Goal: Task Accomplishment & Management: Complete application form

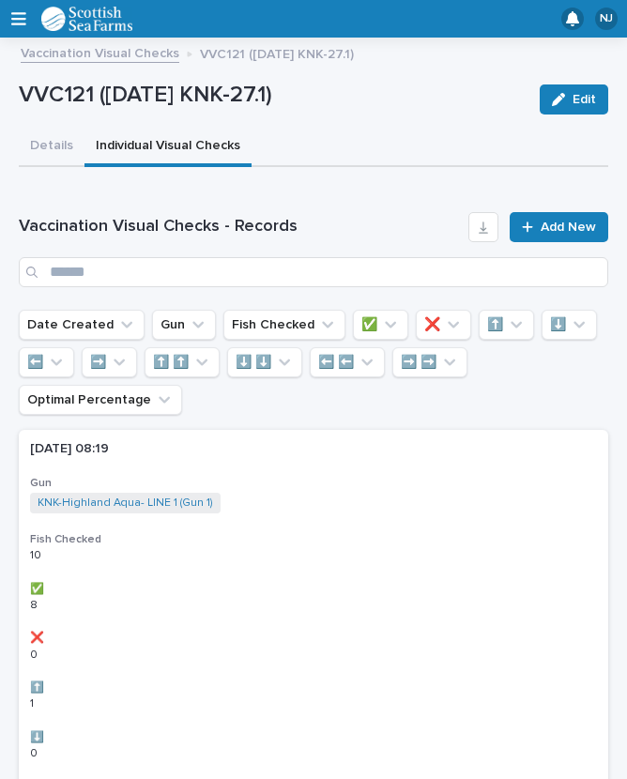
click at [78, 75] on div "VVC121 ([DATE] KNK-27.1) Edit" at bounding box center [314, 99] width 590 height 56
click at [108, 47] on link "Vaccination Visual Checks" at bounding box center [100, 52] width 159 height 22
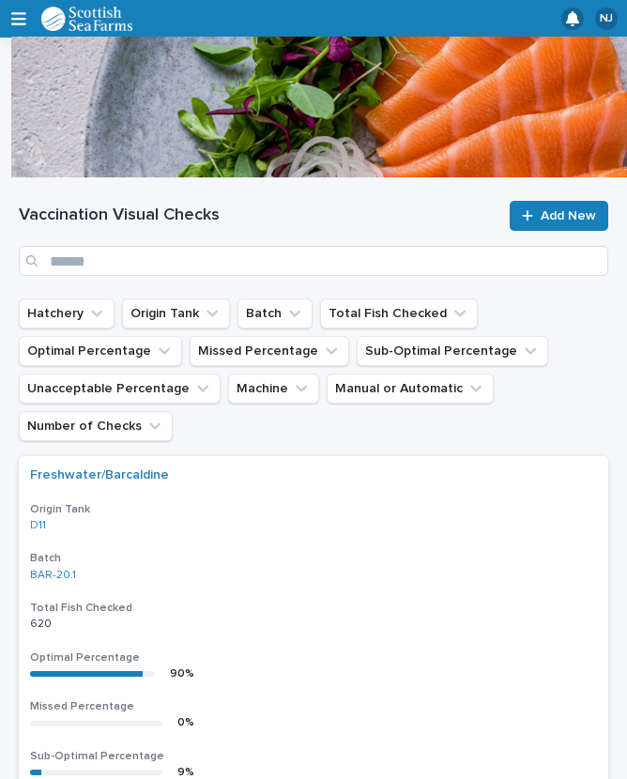
click at [562, 212] on span "Add New" at bounding box center [568, 215] width 55 height 13
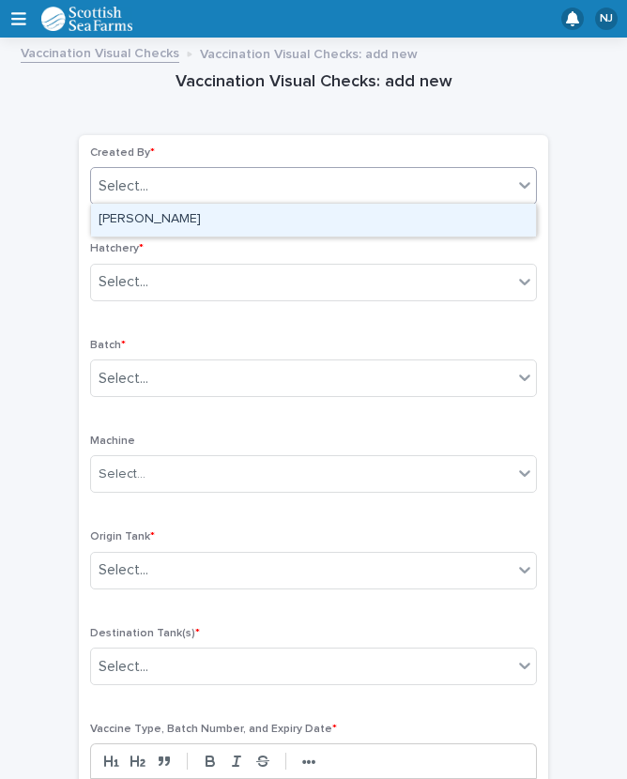
click at [213, 220] on div "[PERSON_NAME]" at bounding box center [313, 220] width 445 height 33
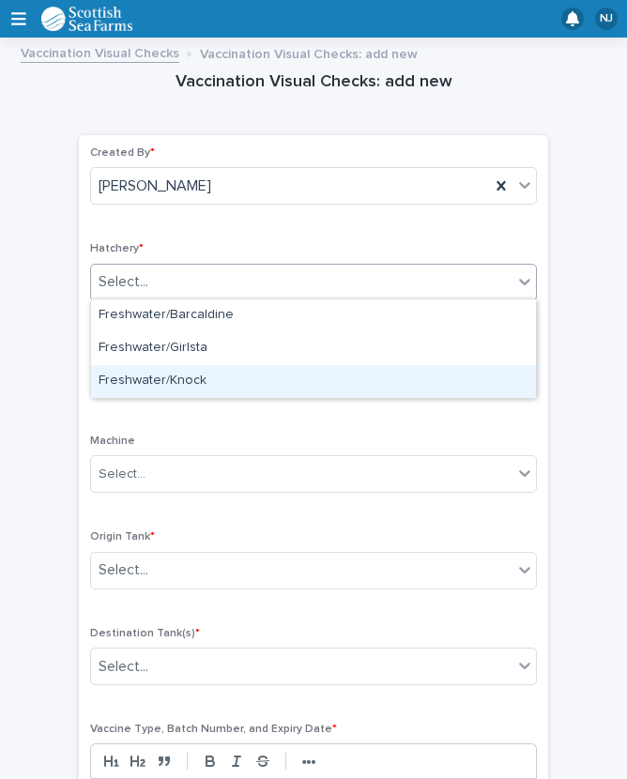
click at [204, 375] on div "Freshwater/Knock" at bounding box center [313, 381] width 445 height 33
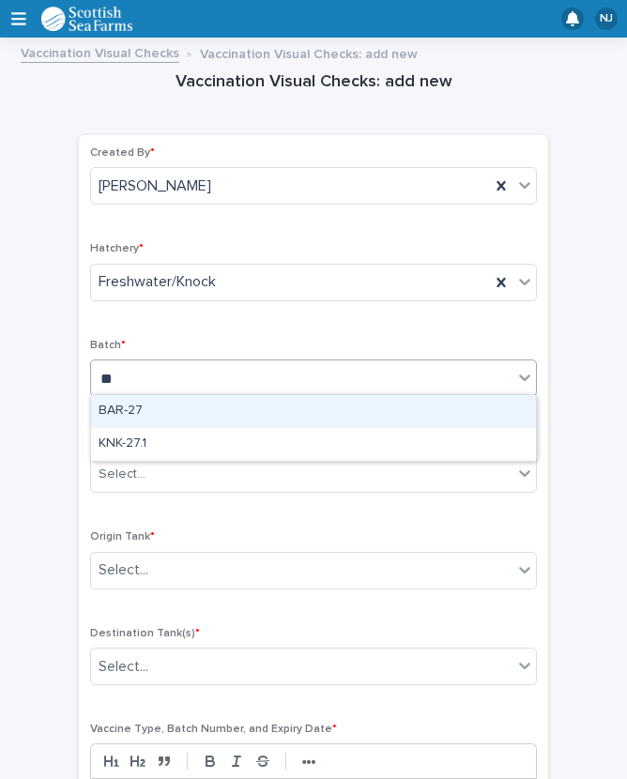
click at [176, 439] on div "KNK-27.1" at bounding box center [313, 444] width 445 height 33
type input "**"
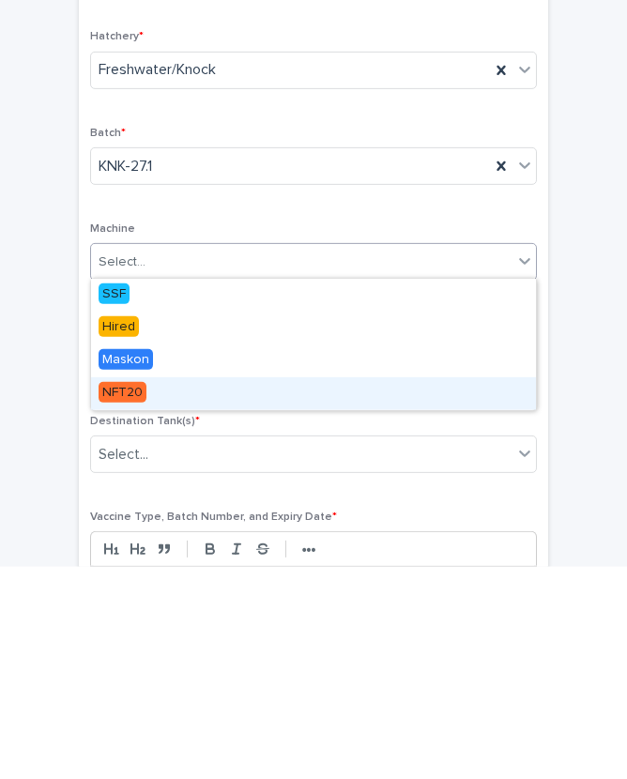
click at [163, 590] on div "NFT20" at bounding box center [313, 606] width 445 height 33
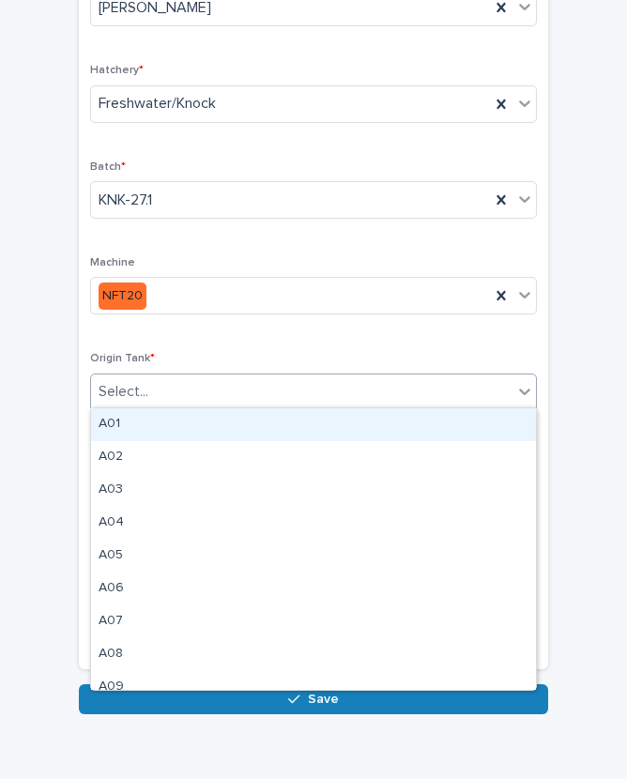
scroll to position [177, 0]
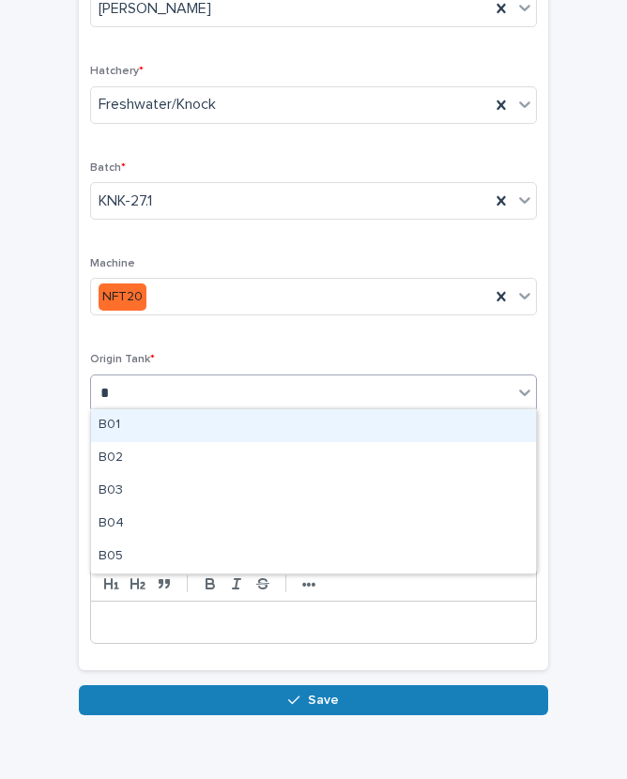
click at [150, 423] on div "B01" at bounding box center [313, 425] width 445 height 33
type input "*"
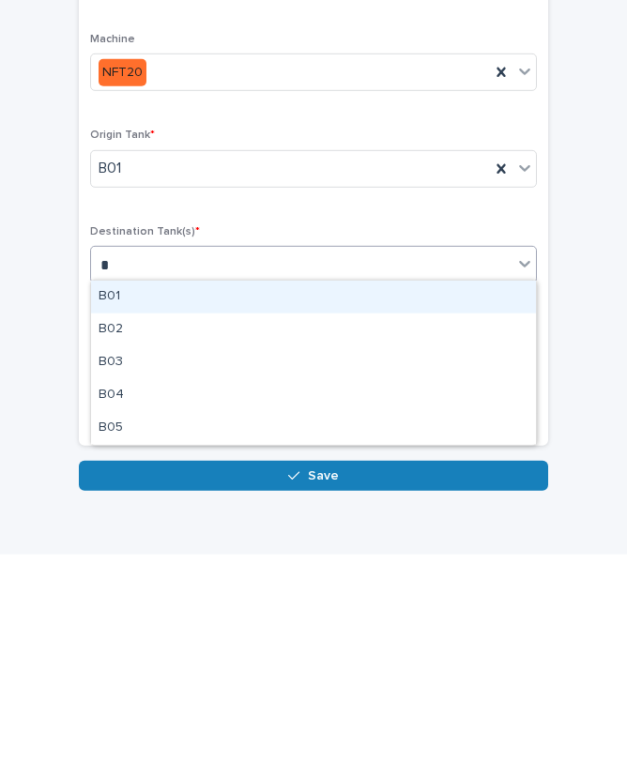
click at [154, 538] on div "B02" at bounding box center [313, 554] width 445 height 33
type input "*"
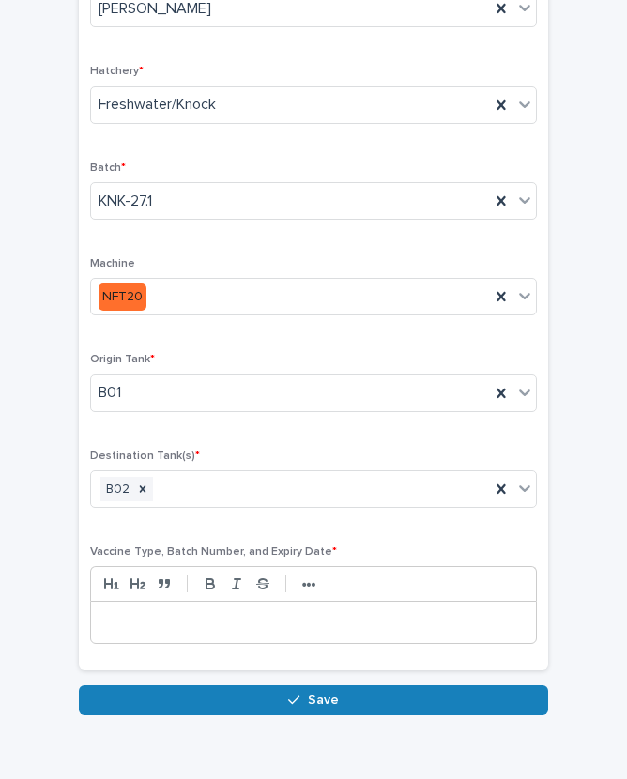
scroll to position [25, 0]
click at [335, 685] on button "Save" at bounding box center [313, 700] width 469 height 30
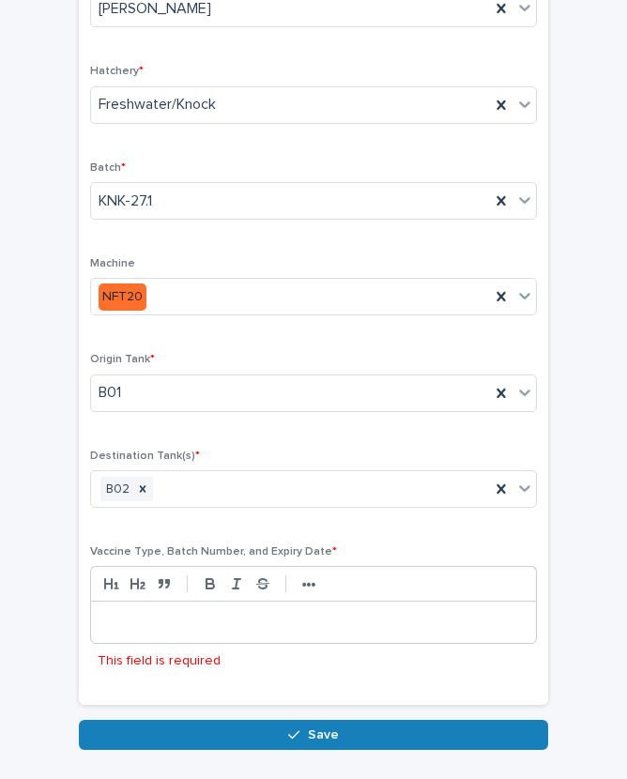
scroll to position [211, 0]
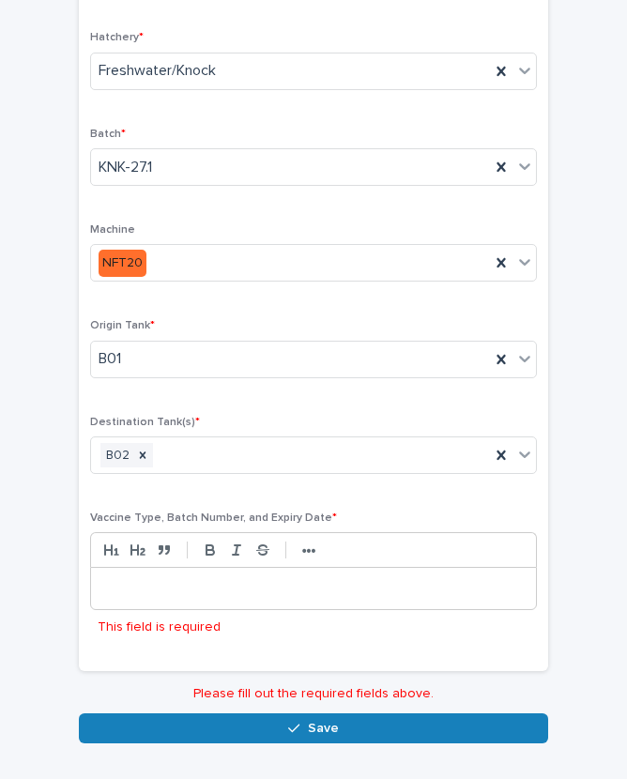
click at [268, 579] on p at bounding box center [313, 588] width 417 height 19
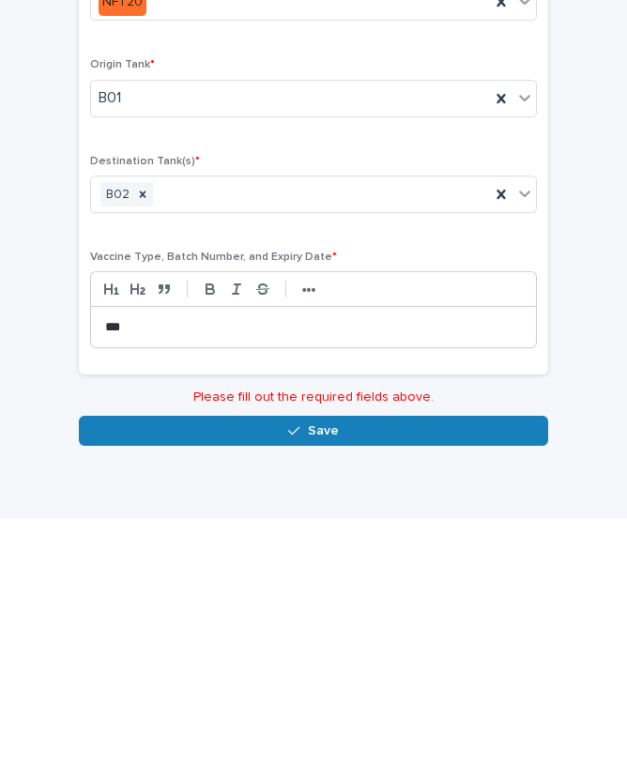
scroll to position [177, 0]
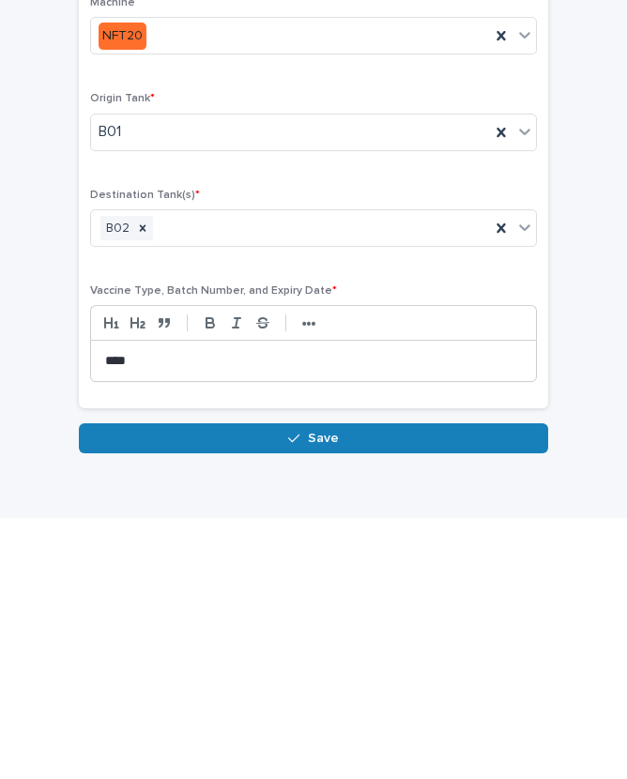
click at [326, 684] on button "Save" at bounding box center [313, 699] width 469 height 30
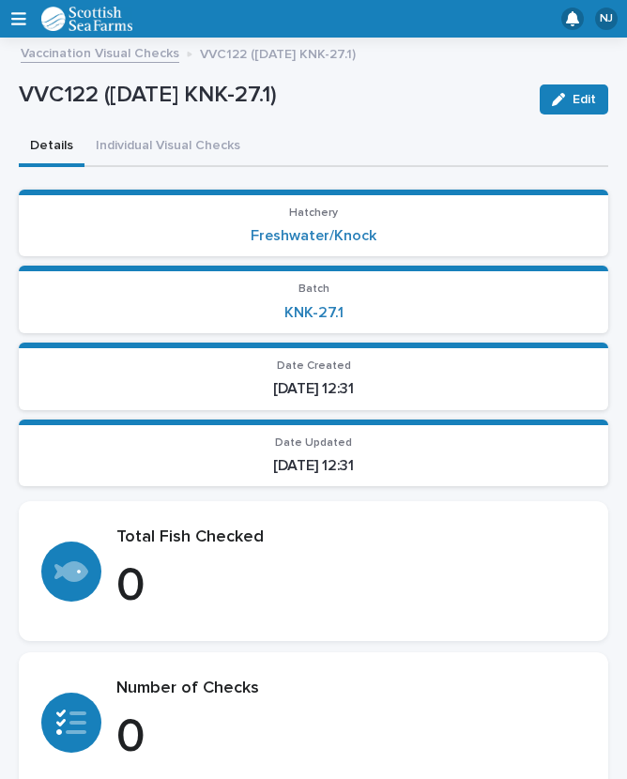
click at [192, 128] on button "Individual Visual Checks" at bounding box center [167, 147] width 167 height 39
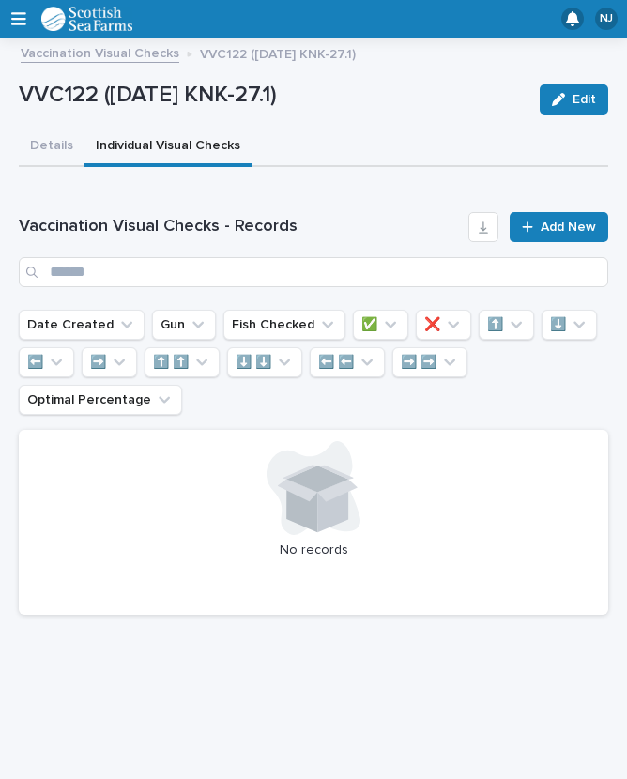
click at [576, 221] on span "Add New" at bounding box center [568, 227] width 55 height 13
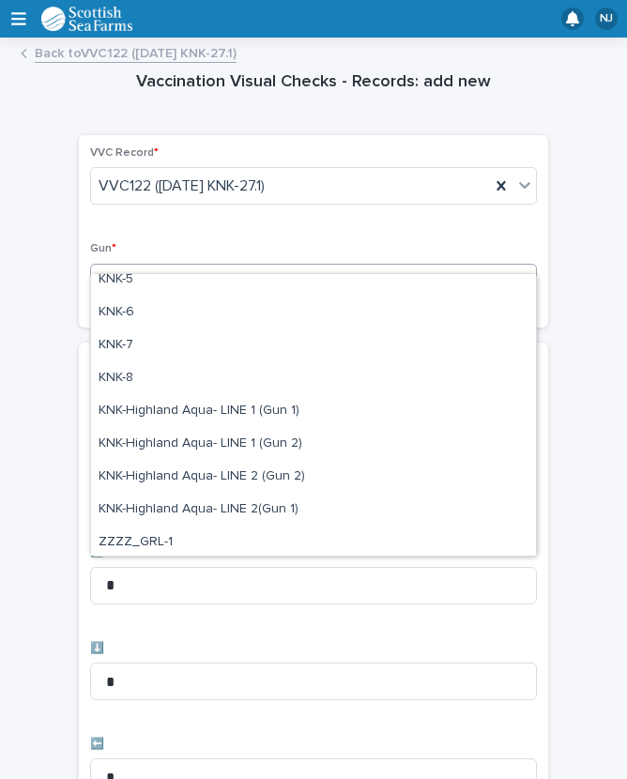
scroll to position [500, 0]
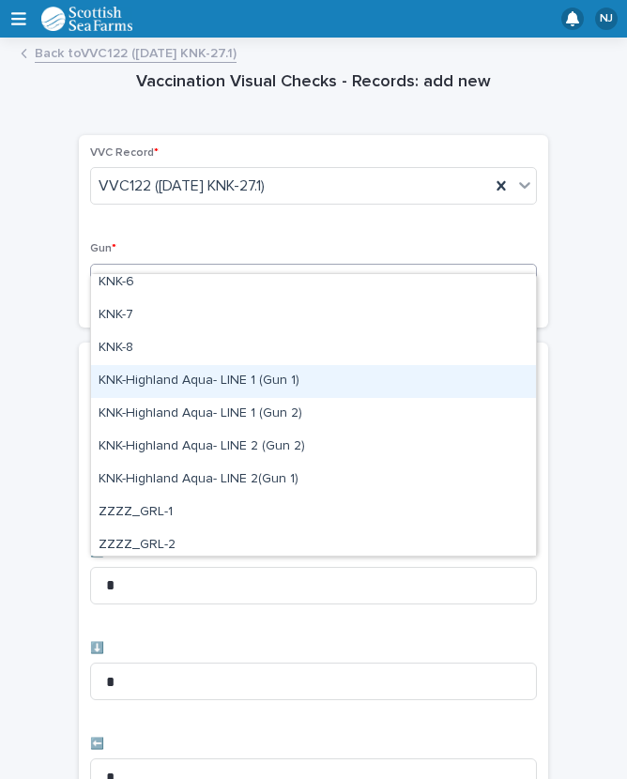
click at [286, 379] on div "KNK-Highland Aqua- LINE 1 (Gun 1)" at bounding box center [313, 381] width 445 height 33
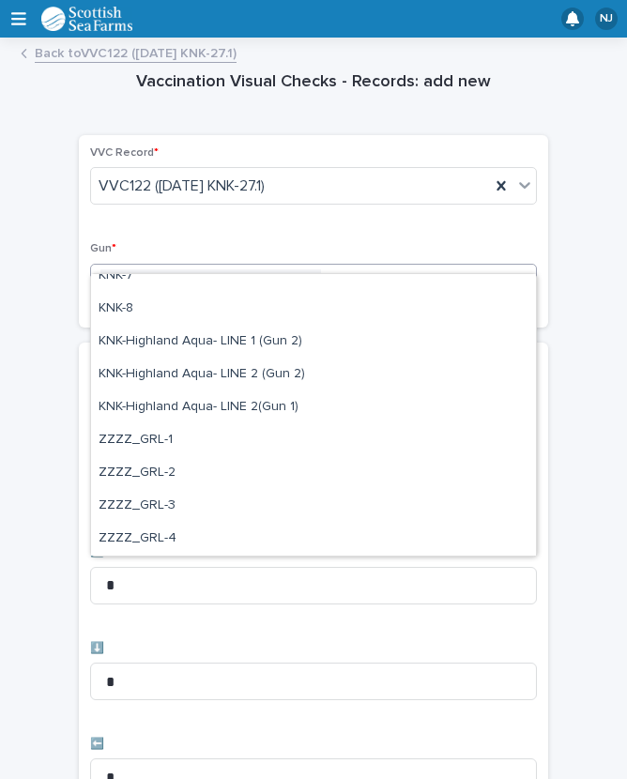
scroll to position [540, 0]
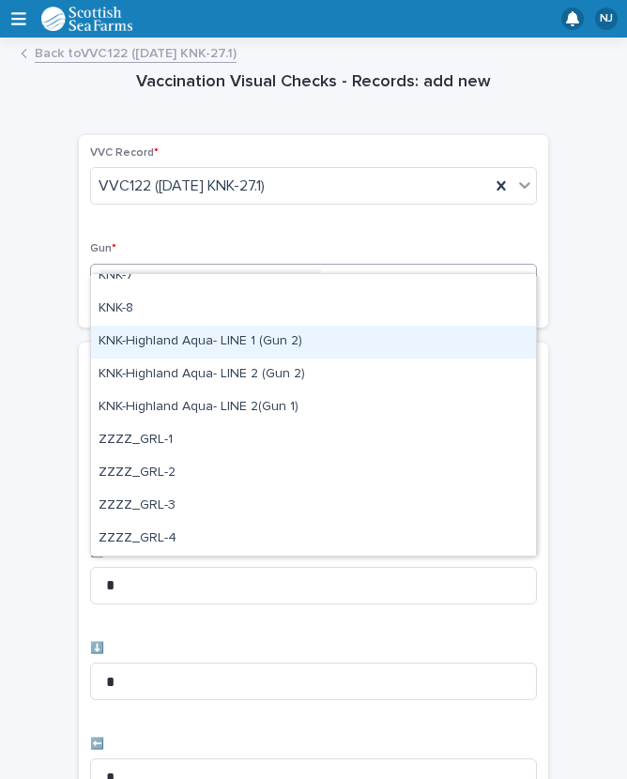
click at [304, 340] on div "KNK-Highland Aqua- LINE 1 (Gun 2)" at bounding box center [313, 342] width 445 height 33
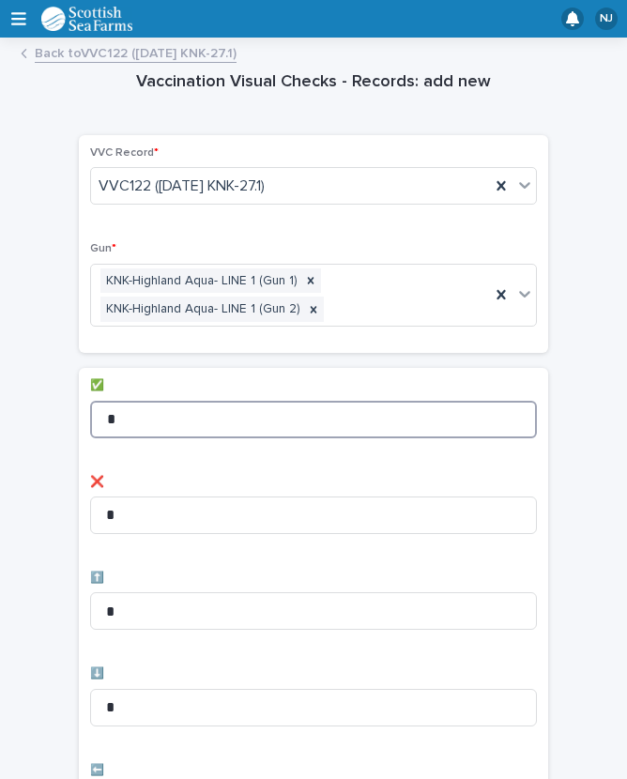
click at [348, 401] on input "*" at bounding box center [313, 420] width 447 height 38
click at [362, 401] on input "*" at bounding box center [313, 420] width 447 height 38
click at [160, 401] on input "*" at bounding box center [313, 420] width 447 height 38
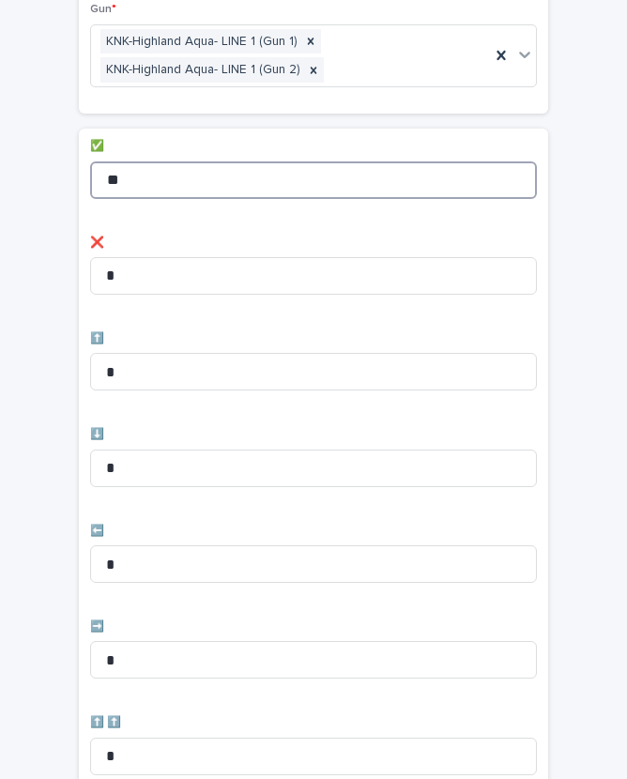
scroll to position [319, 0]
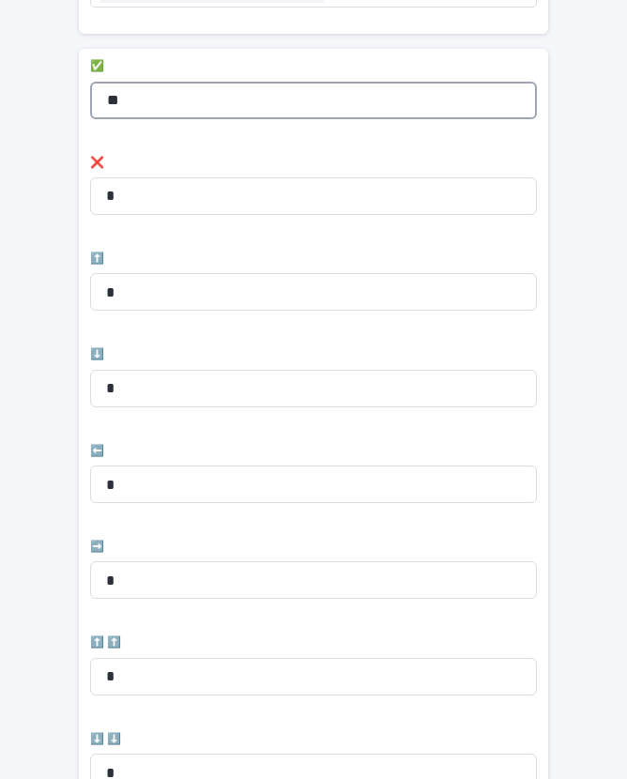
type input "**"
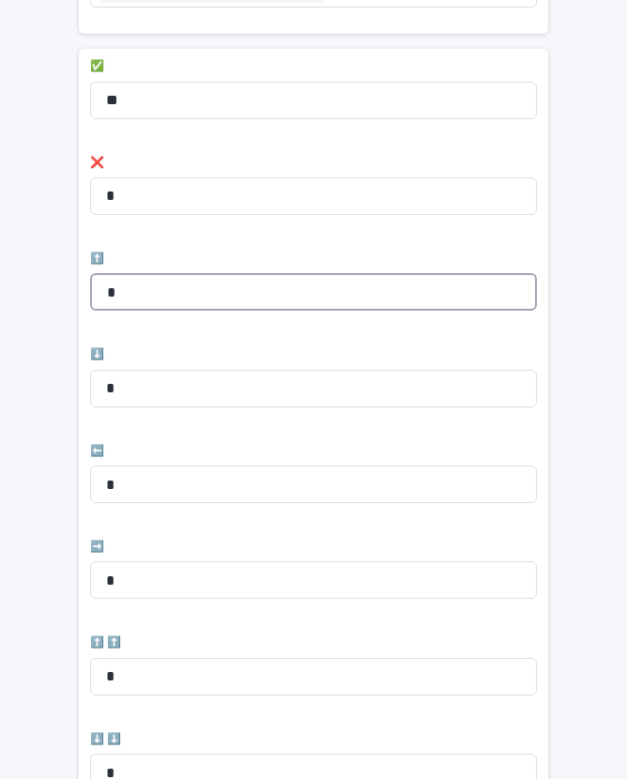
click at [192, 273] on input "*" at bounding box center [313, 292] width 447 height 38
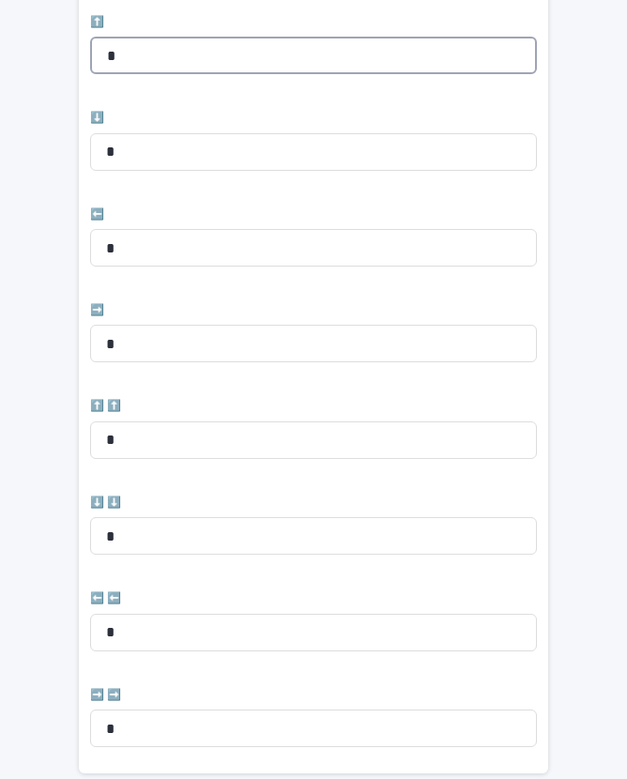
scroll to position [564, 0]
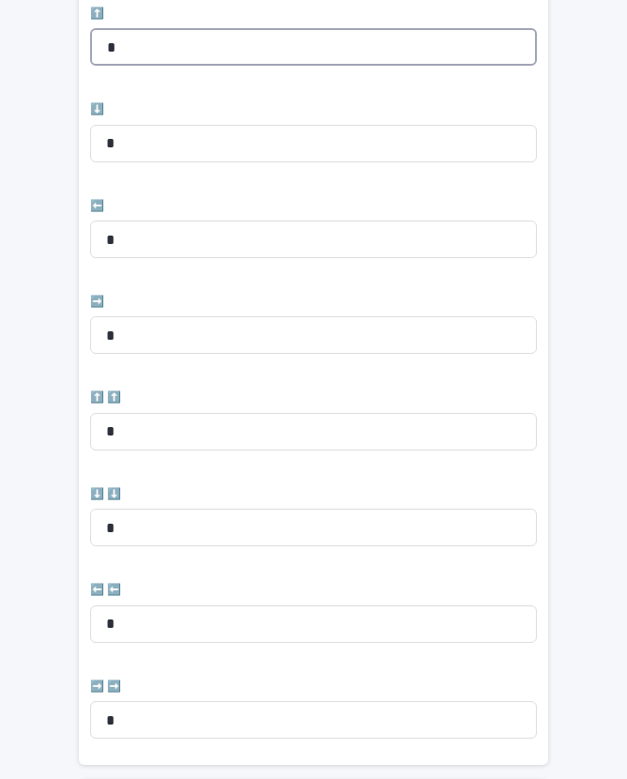
type input "*"
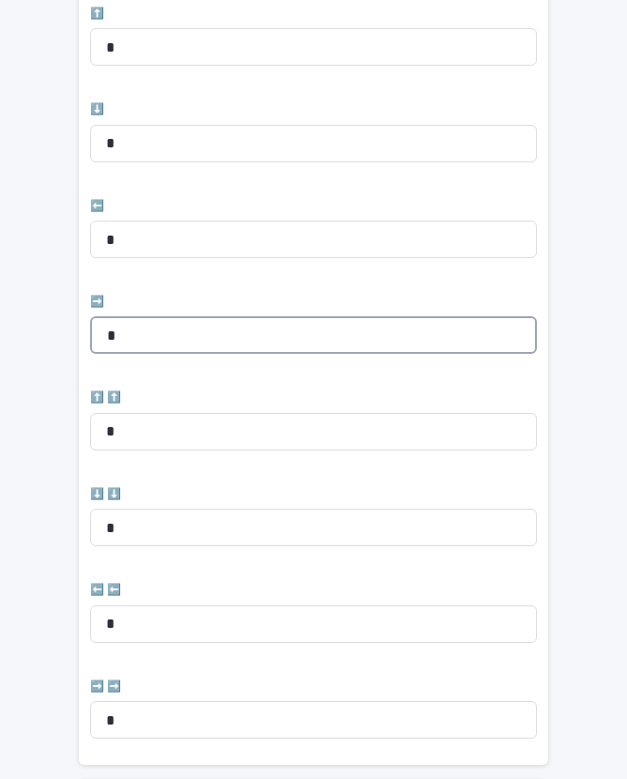
click at [176, 316] on input "*" at bounding box center [313, 335] width 447 height 38
type input "*"
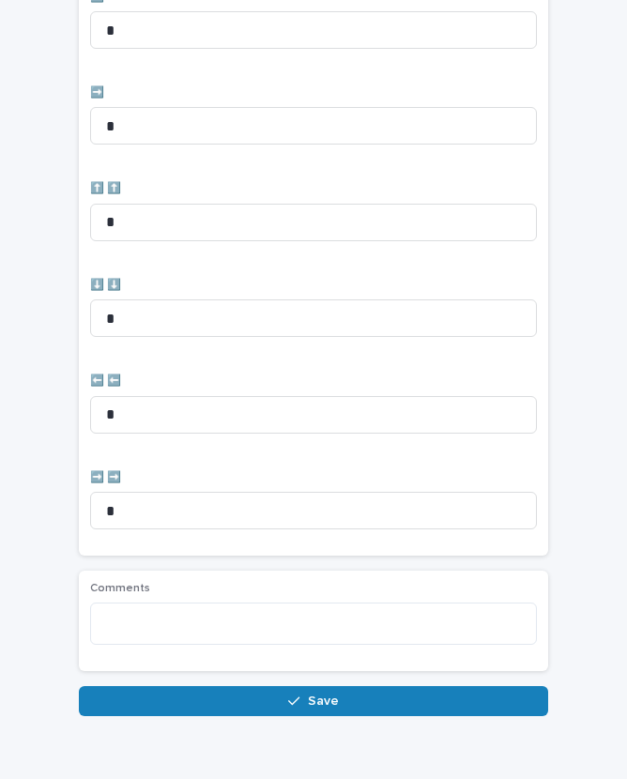
scroll to position [772, 0]
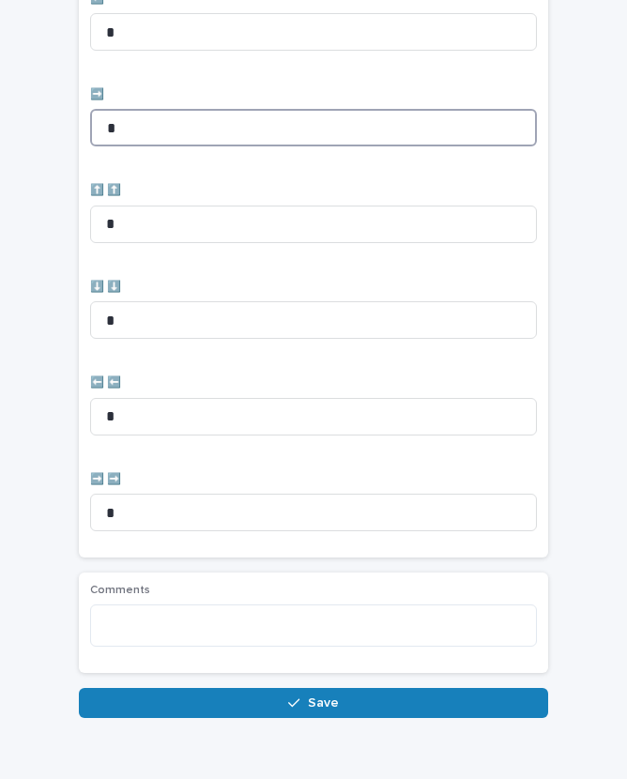
type input "*"
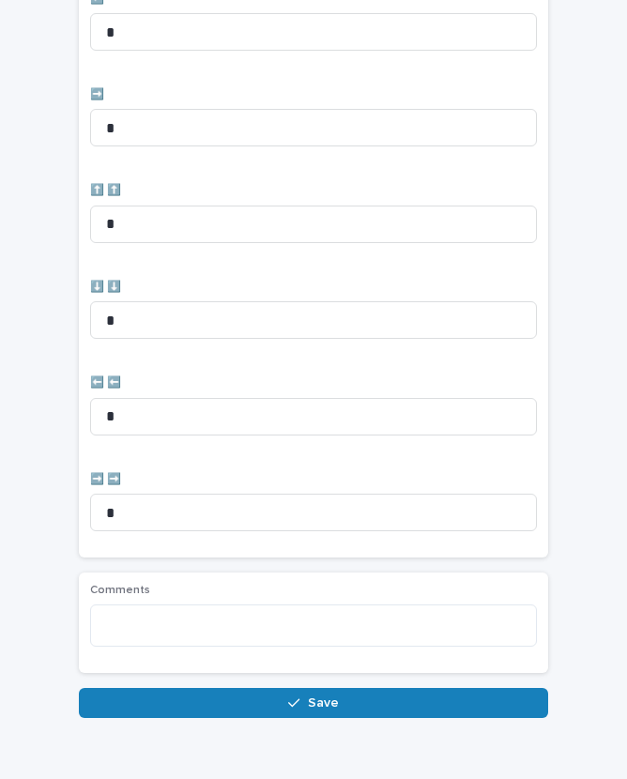
click at [323, 697] on span "Save" at bounding box center [323, 703] width 31 height 13
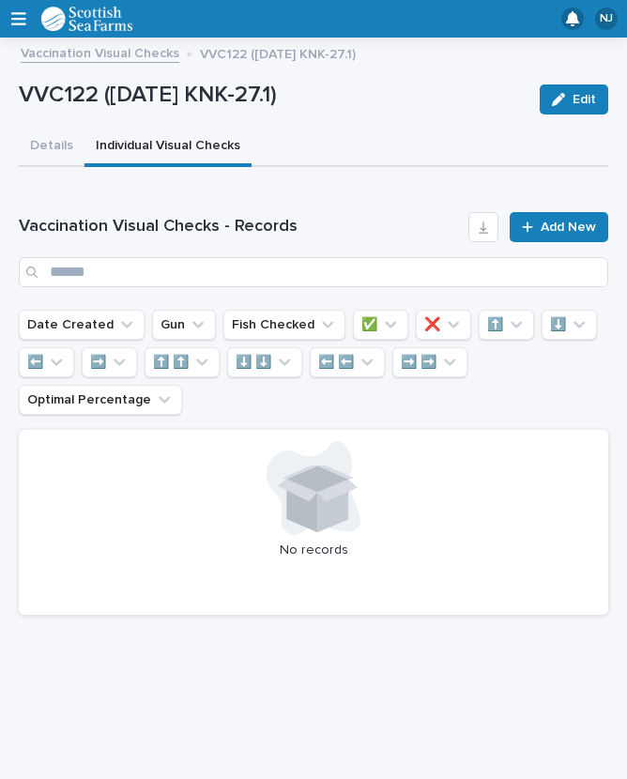
click at [553, 221] on span "Add New" at bounding box center [568, 227] width 55 height 13
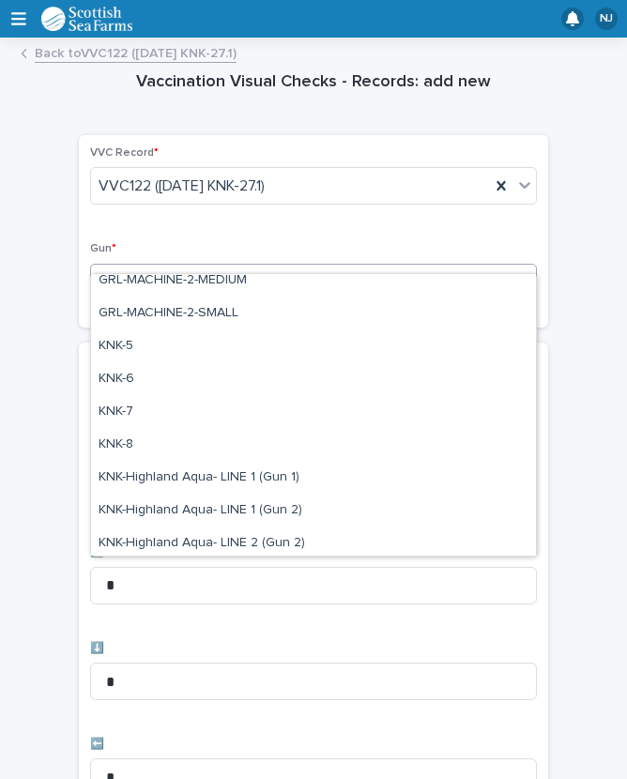
scroll to position [482, 0]
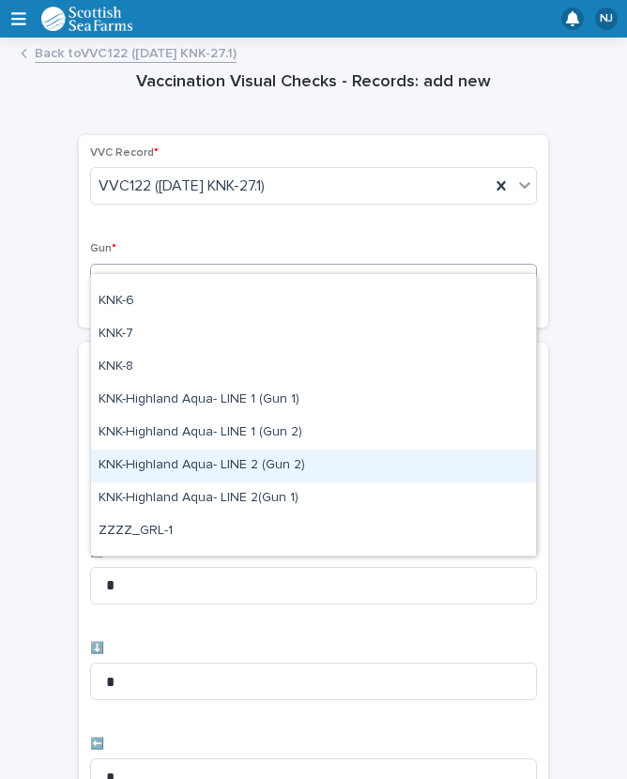
click at [272, 462] on div "KNK-Highland Aqua- LINE 2 (Gun 2)" at bounding box center [313, 466] width 445 height 33
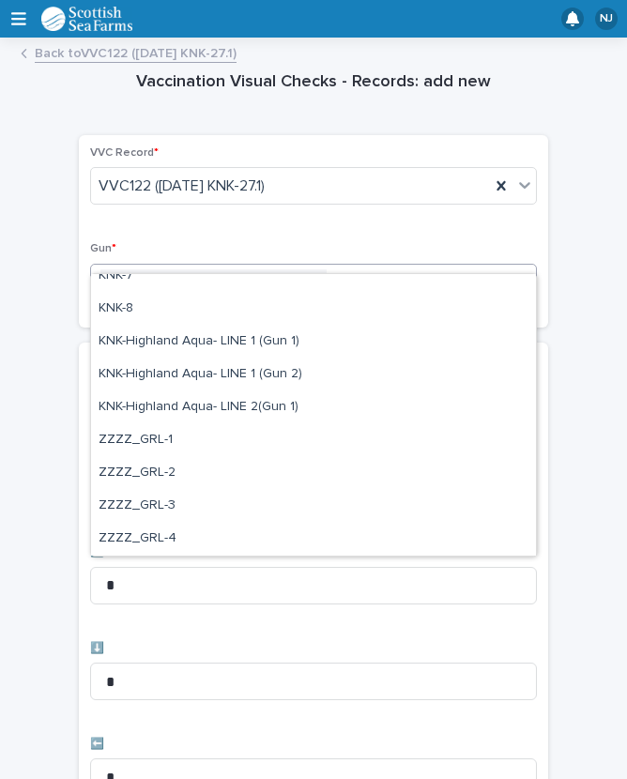
scroll to position [540, 0]
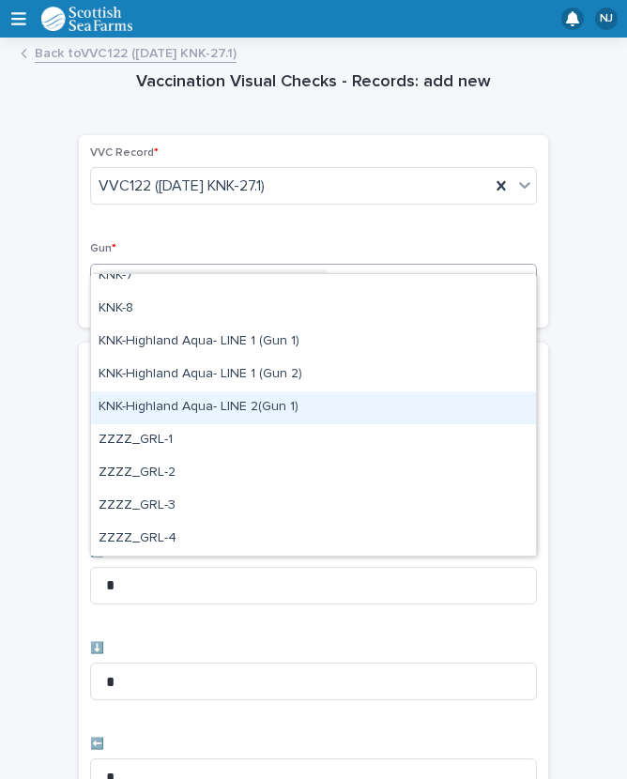
click at [268, 408] on div "KNK-Highland Aqua- LINE 2(Gun 1)" at bounding box center [313, 407] width 445 height 33
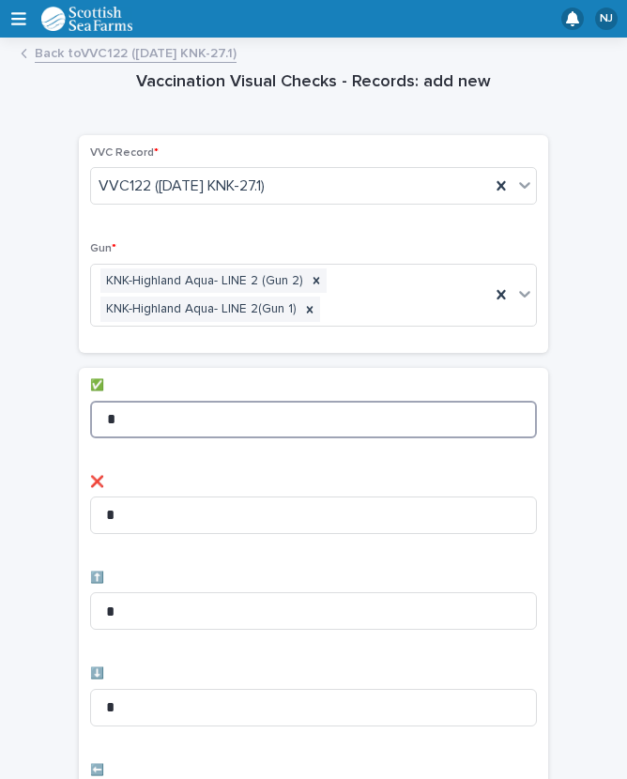
click at [210, 401] on input "*" at bounding box center [313, 420] width 447 height 38
click at [219, 401] on input "*" at bounding box center [313, 420] width 447 height 38
click at [196, 401] on input "*" at bounding box center [313, 420] width 447 height 38
click at [185, 401] on input "*" at bounding box center [313, 420] width 447 height 38
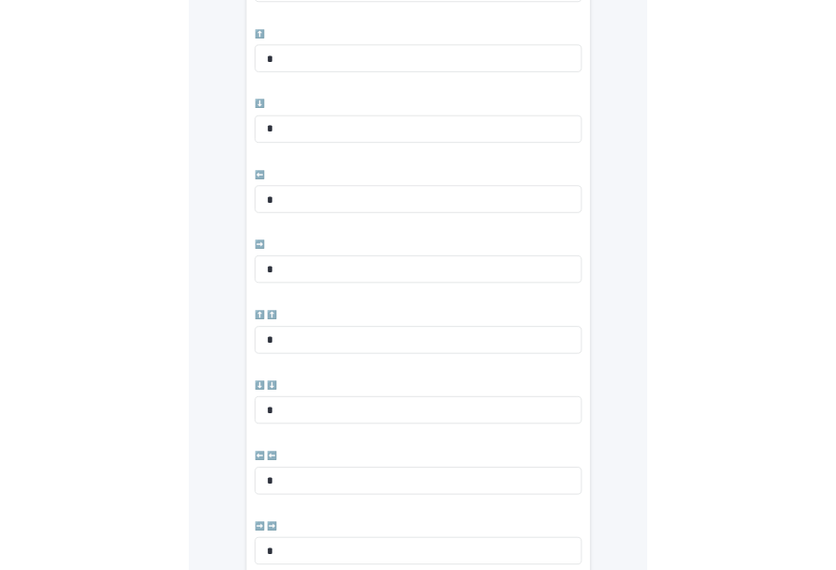
scroll to position [532, 0]
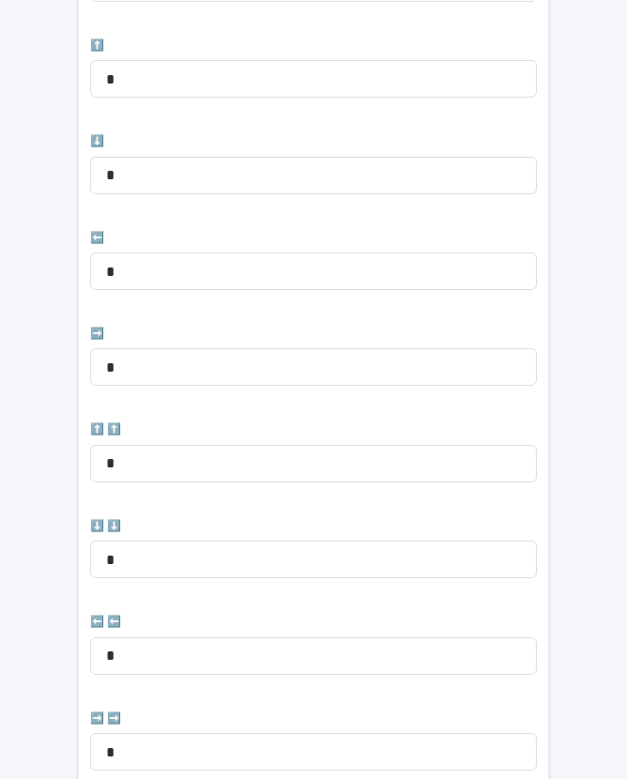
type input "**"
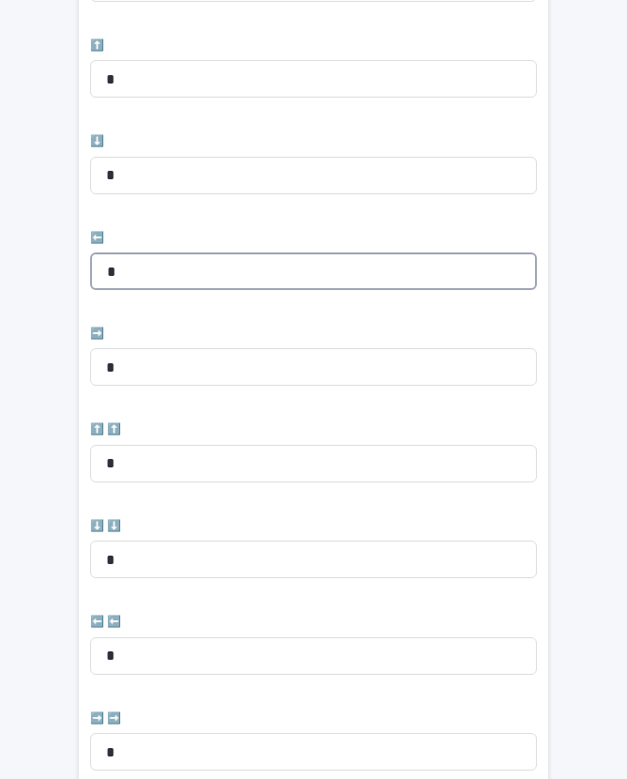
click at [213, 253] on input "*" at bounding box center [313, 272] width 447 height 38
type input "*"
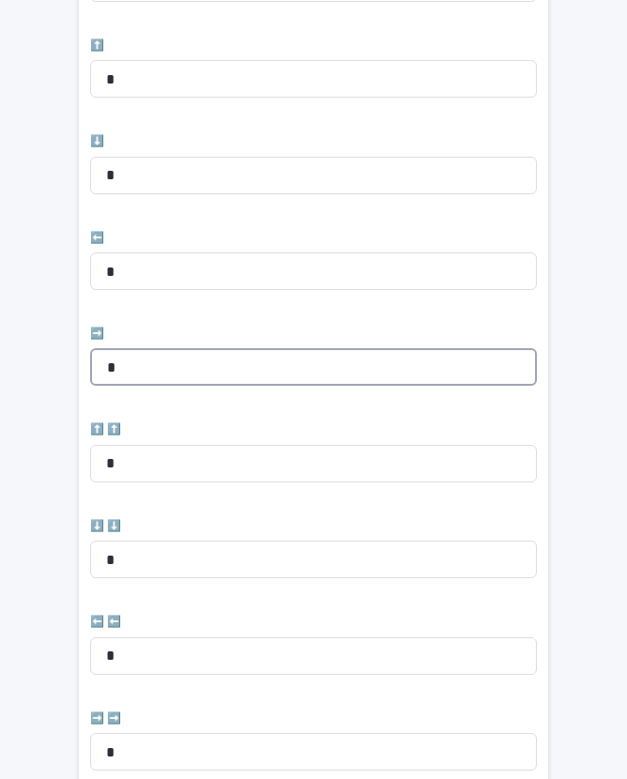
click at [175, 348] on input "*" at bounding box center [313, 367] width 447 height 38
click at [265, 348] on input "*" at bounding box center [313, 367] width 447 height 38
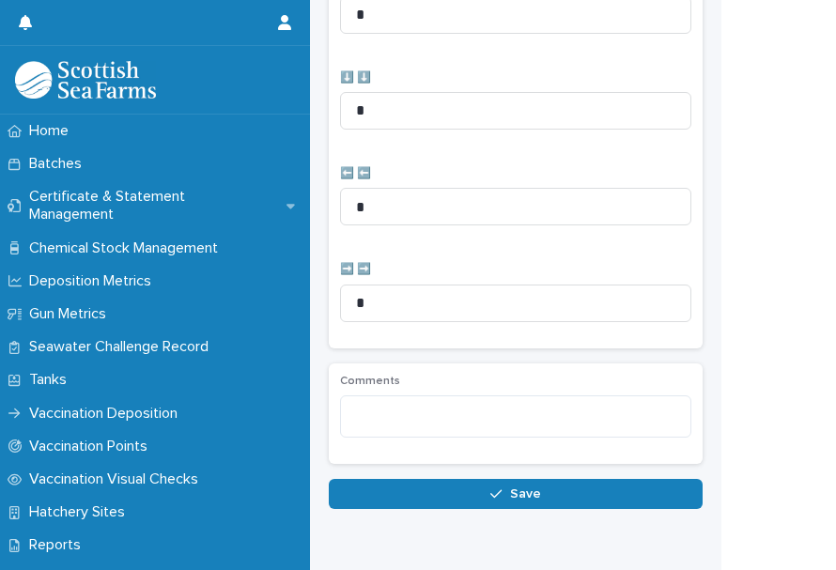
scroll to position [990, 0]
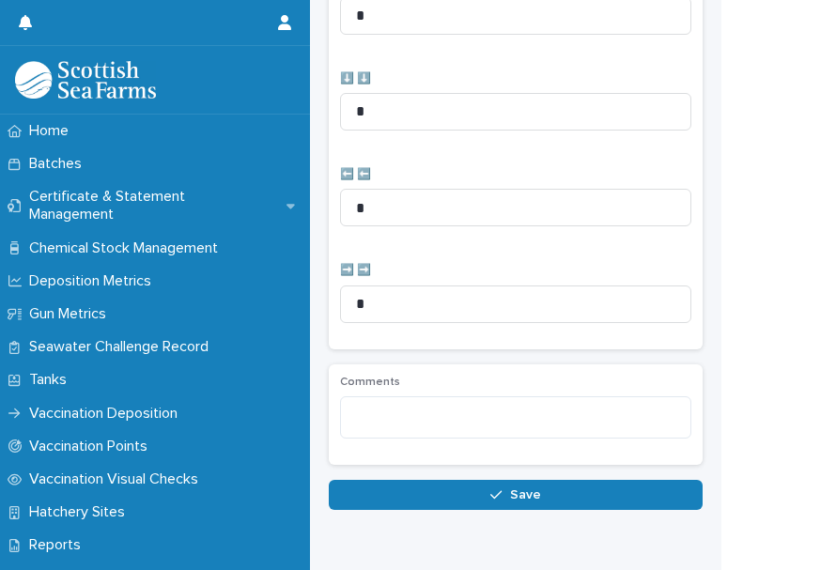
type input "*"
click at [497, 488] on icon "button" at bounding box center [495, 494] width 11 height 13
